Goal: Information Seeking & Learning: Learn about a topic

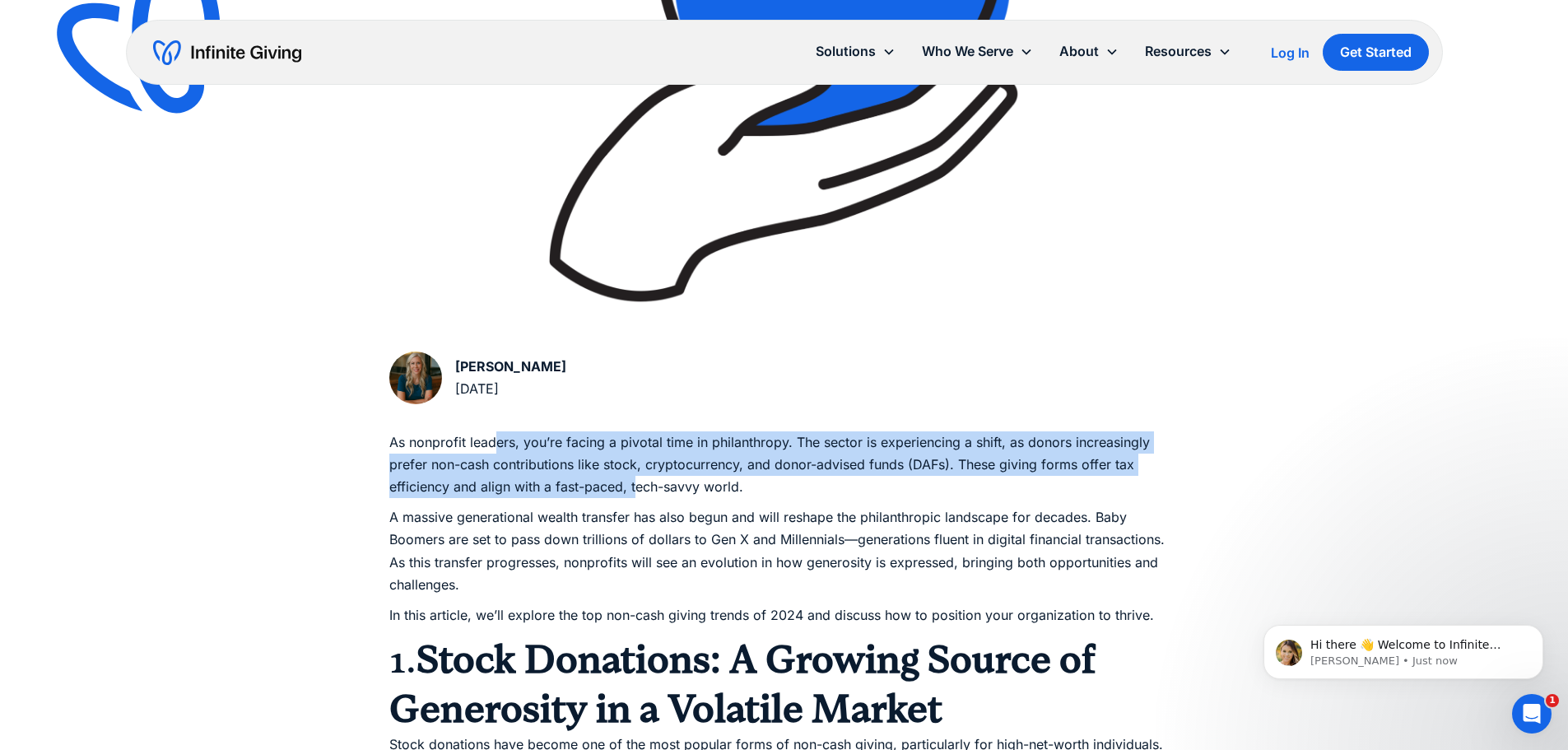
drag, startPoint x: 494, startPoint y: 445, endPoint x: 637, endPoint y: 482, distance: 147.7
click at [637, 482] on p "As nonprofit leaders, you’re facing a pivotal time in philanthropy. The sector …" at bounding box center [784, 465] width 790 height 67
drag, startPoint x: 690, startPoint y: 488, endPoint x: 475, endPoint y: 443, distance: 219.7
click at [475, 443] on p "As nonprofit leaders, you’re facing a pivotal time in philanthropy. The sector …" at bounding box center [784, 465] width 790 height 67
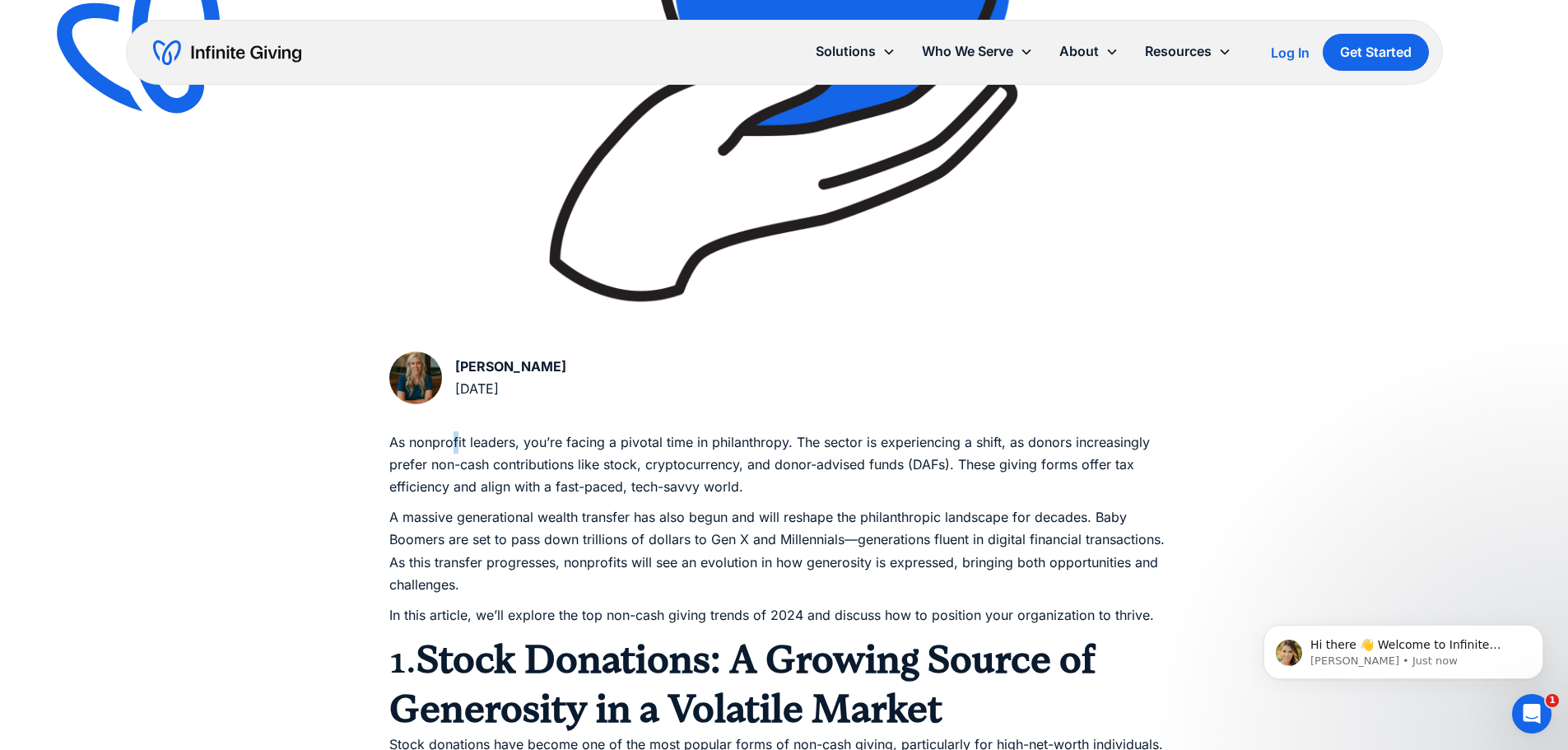
drag, startPoint x: 456, startPoint y: 449, endPoint x: 491, endPoint y: 459, distance: 36.4
click at [457, 450] on p "As nonprofit leaders, you’re facing a pivotal time in philanthropy. The sector …" at bounding box center [784, 465] width 790 height 67
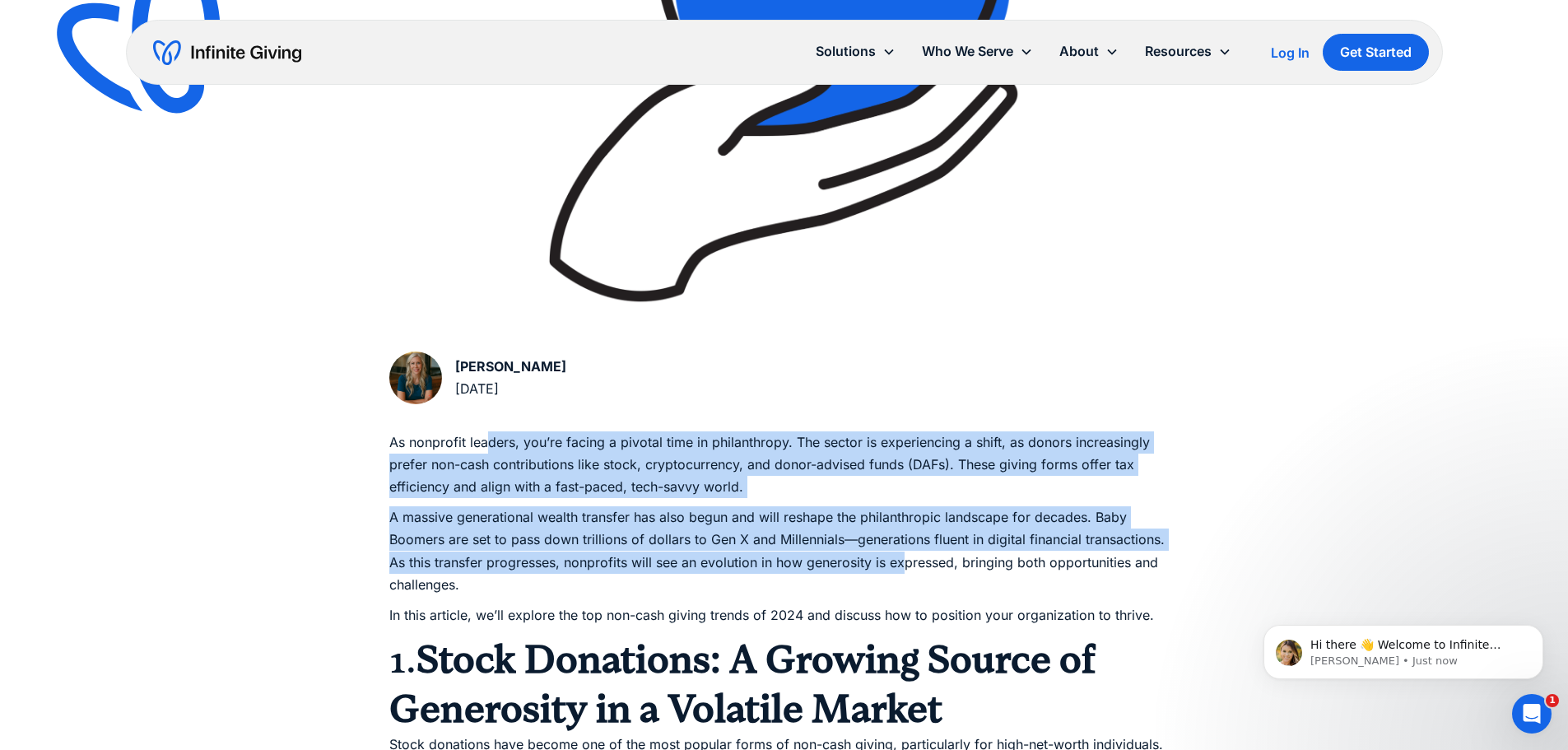
drag, startPoint x: 900, startPoint y: 559, endPoint x: 489, endPoint y: 444, distance: 426.8
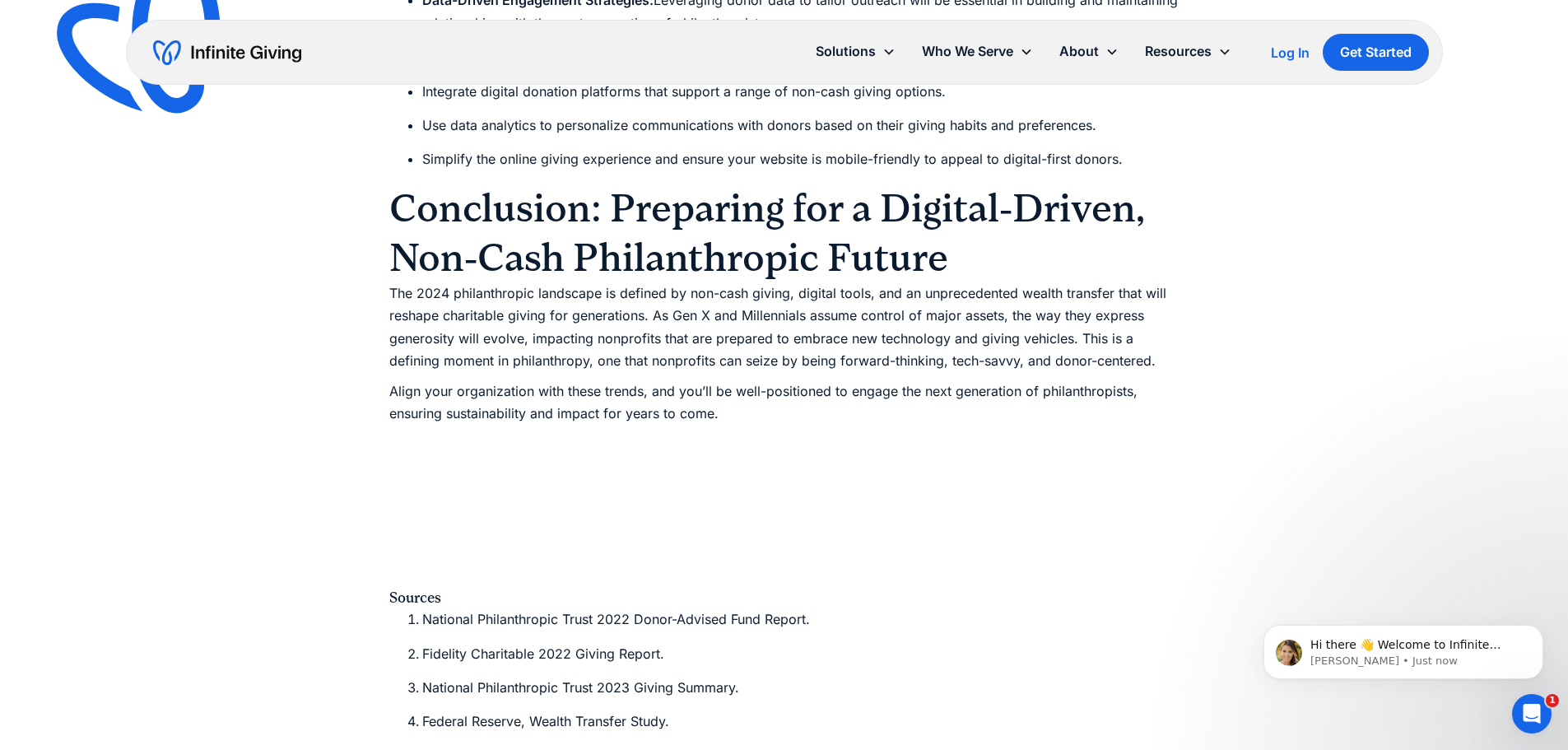
scroll to position [4445, 0]
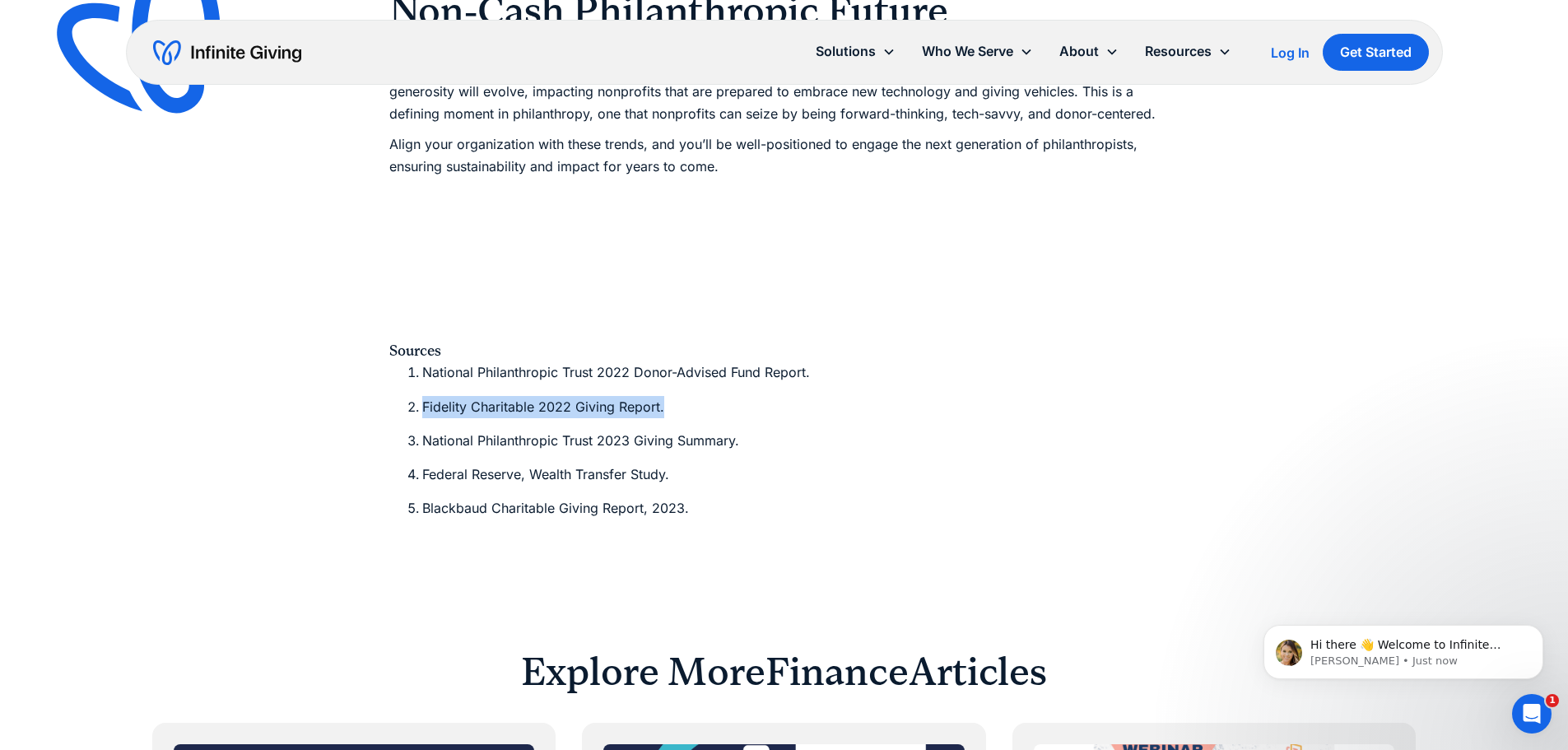
drag, startPoint x: 664, startPoint y: 406, endPoint x: 411, endPoint y: 396, distance: 253.2
click at [422, 396] on li "Fidelity Charitable 2022 Giving Report." at bounding box center [801, 406] width 758 height 22
copy li "Fidelity Charitable 2022 Giving Report."
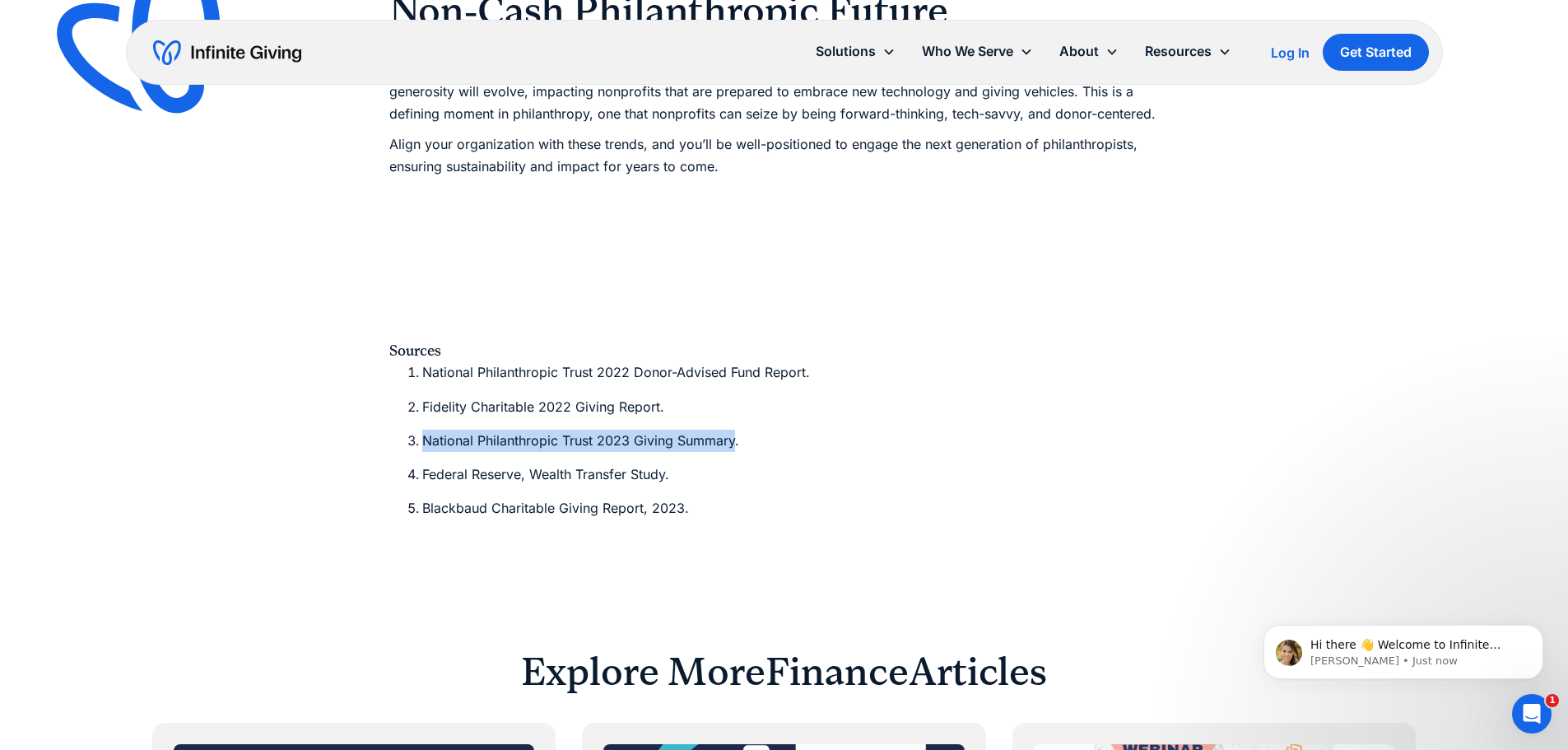
drag, startPoint x: 733, startPoint y: 442, endPoint x: 398, endPoint y: 431, distance: 335.2
click at [398, 431] on ol "National Philanthropic Trust 2022 Donor-Advised Fund Report. Fidelity Charitabl…" at bounding box center [784, 440] width 790 height 158
copy li "National Philanthropic Trust 2023 Giving Summary"
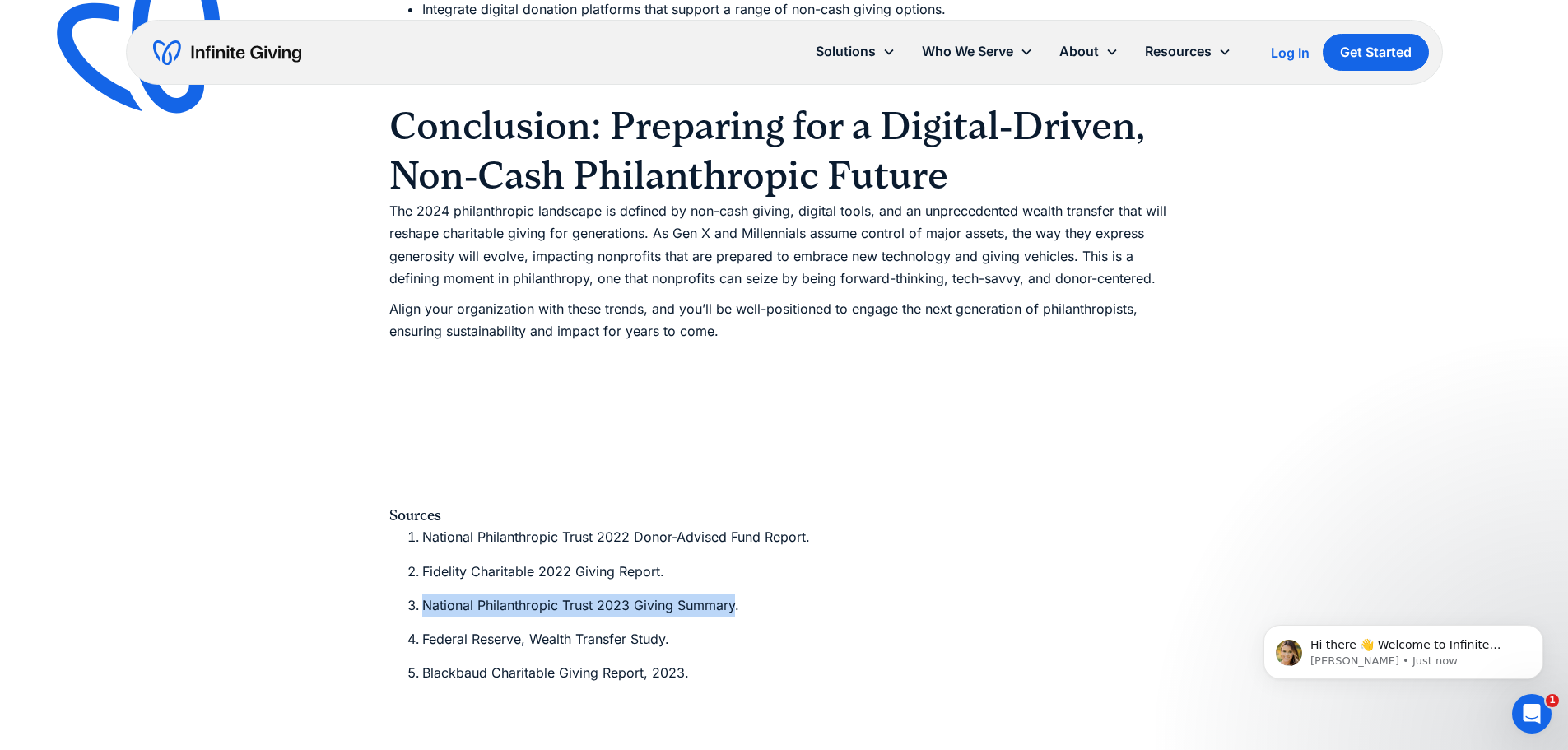
scroll to position [4610, 0]
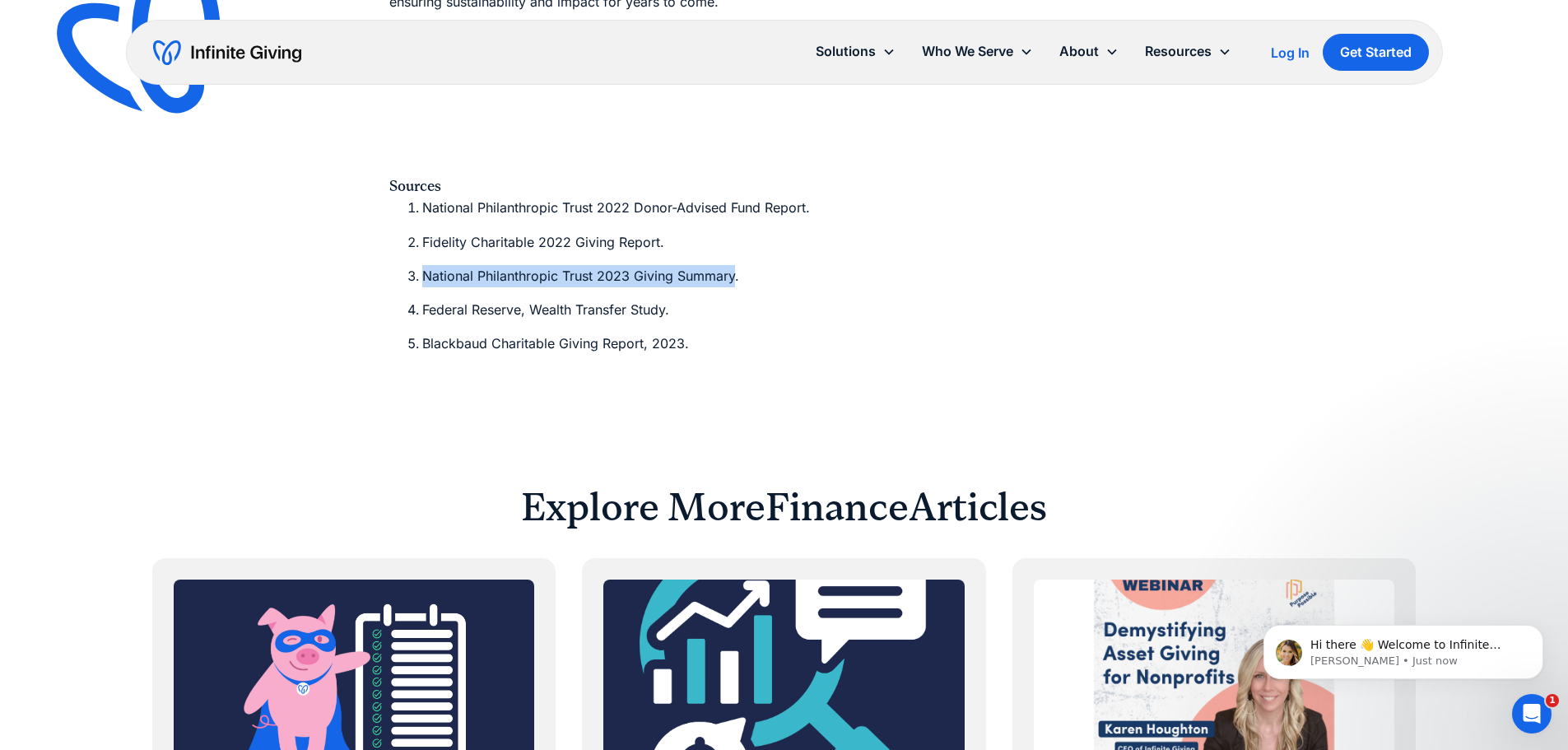
copy li "National Philanthropic Trust 2023 Giving Summary"
click at [658, 243] on li "Fidelity Charitable 2022 Giving Report." at bounding box center [801, 242] width 758 height 22
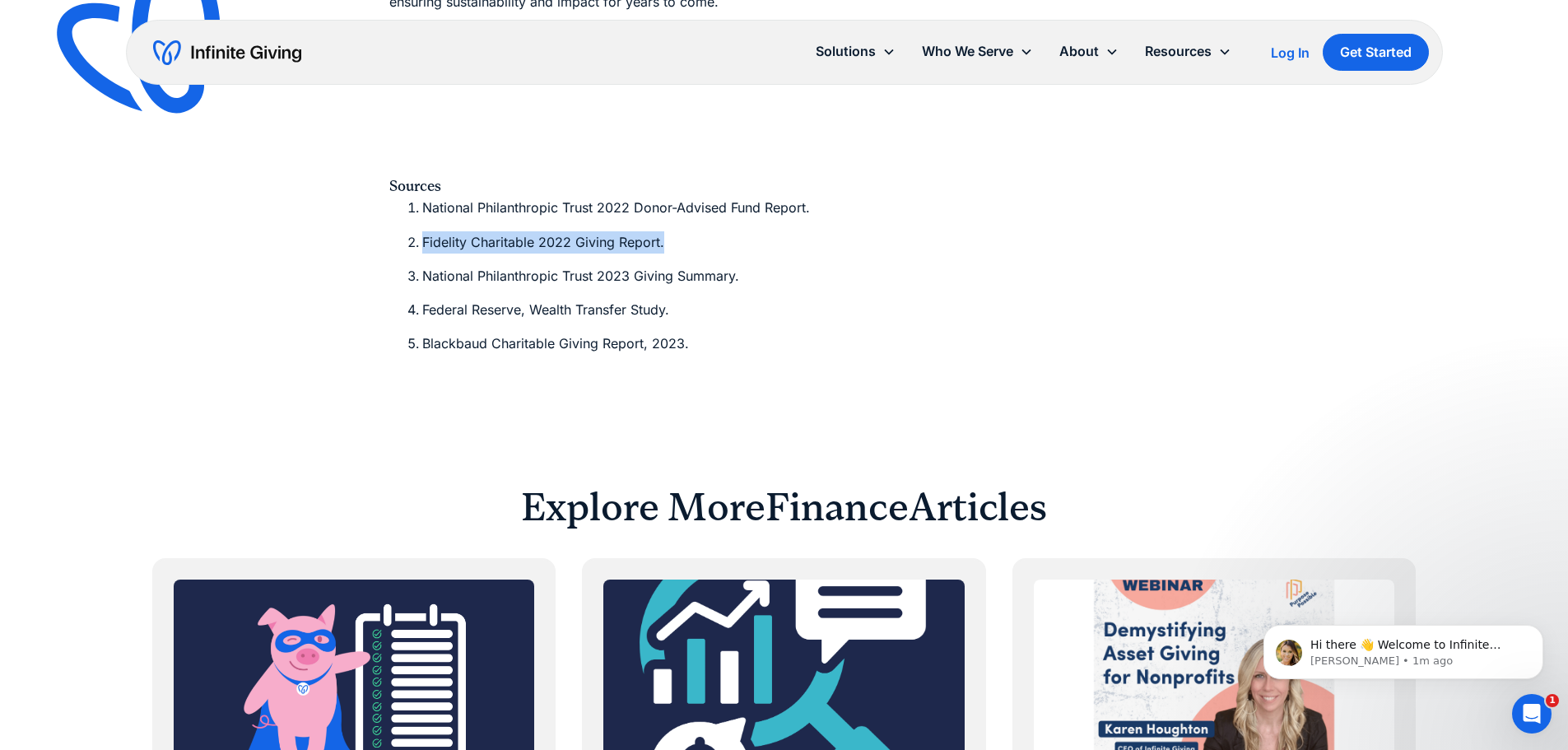
drag, startPoint x: 669, startPoint y: 244, endPoint x: 398, endPoint y: 239, distance: 271.0
click at [398, 239] on ol "National Philanthropic Trust 2022 Donor-Advised Fund Report. Fidelity Charitabl…" at bounding box center [784, 275] width 790 height 158
copy li "Fidelity Charitable 2022 Giving Report."
